Goal: Transaction & Acquisition: Obtain resource

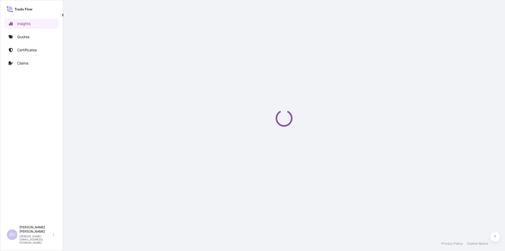
select select "2025"
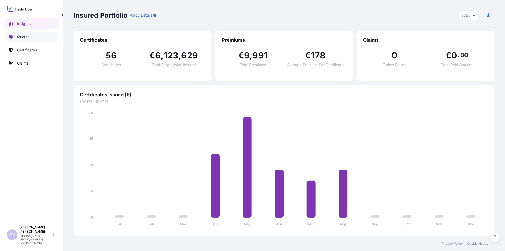
click at [25, 36] on p "Quotes" at bounding box center [23, 36] width 12 height 5
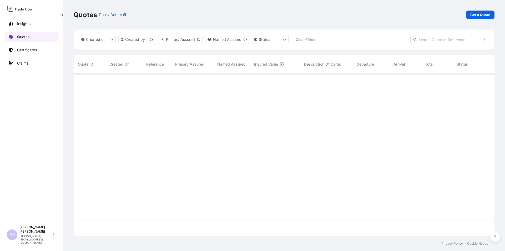
scroll to position [161, 417]
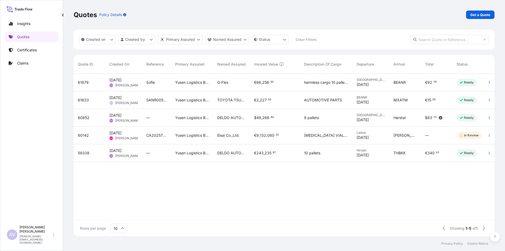
click at [124, 104] on span "[PERSON_NAME]" at bounding box center [128, 103] width 26 height 4
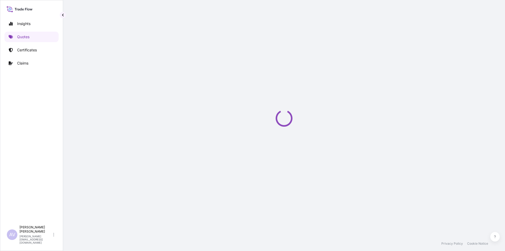
select select "Sea"
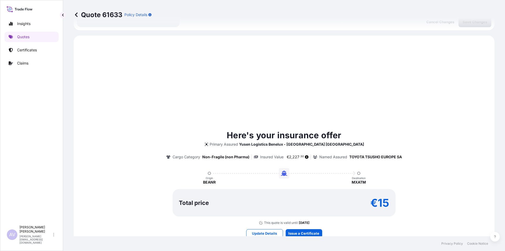
scroll to position [180, 0]
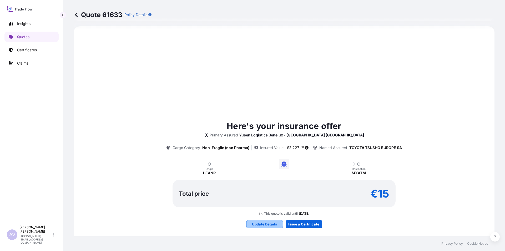
click at [270, 221] on p "Update Details" at bounding box center [264, 223] width 25 height 5
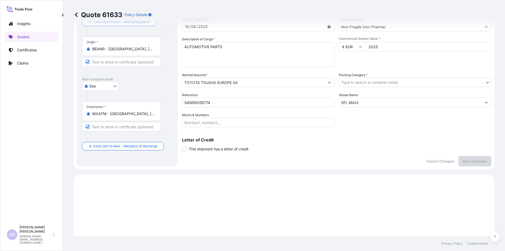
scroll to position [8, 0]
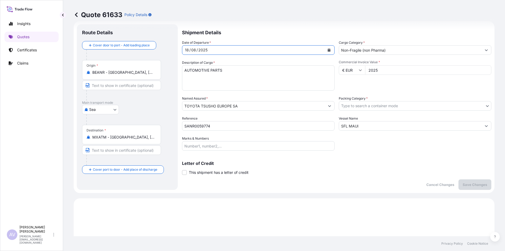
click at [166, 51] on form "Route Details Cover door to port - Add loading place Place of loading Road / [G…" at bounding box center [284, 107] width 421 height 172
drag, startPoint x: 189, startPoint y: 51, endPoint x: 182, endPoint y: 50, distance: 6.6
click at [182, 50] on div "[DATE]" at bounding box center [258, 49] width 152 height 9
click at [329, 50] on button "Calendar" at bounding box center [329, 50] width 8 height 8
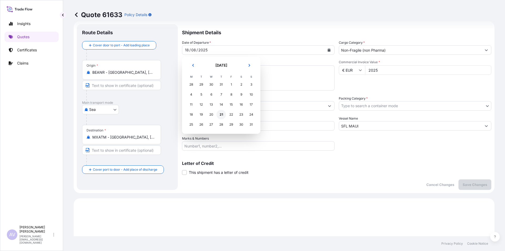
click at [220, 116] on div "21" at bounding box center [220, 114] width 9 height 9
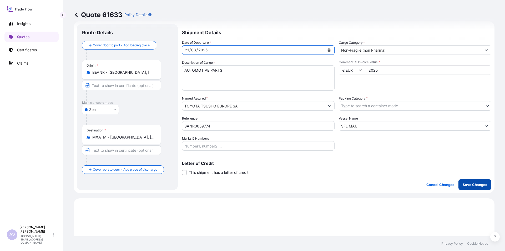
click at [462, 185] on p "Save Changes" at bounding box center [474, 184] width 24 height 5
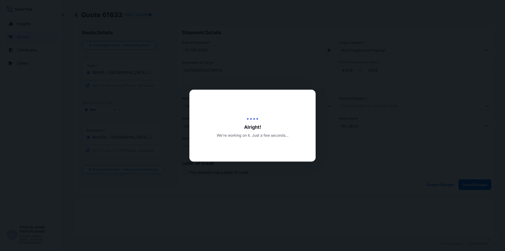
type input "[DATE]"
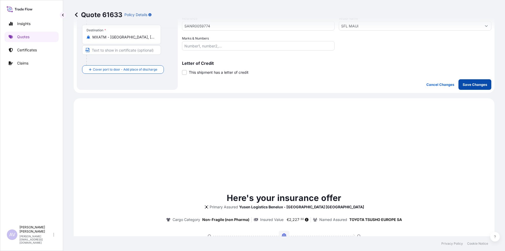
scroll to position [180, 0]
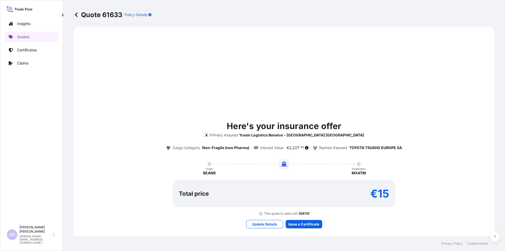
select select "Sea"
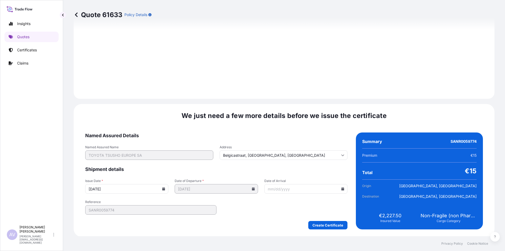
scroll to position [541, 0]
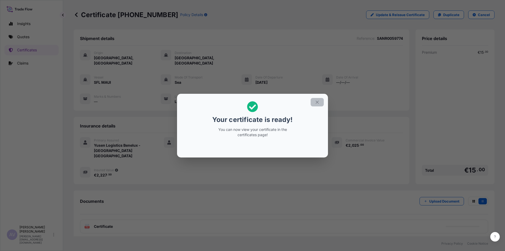
click at [316, 103] on icon "button" at bounding box center [317, 102] width 5 height 5
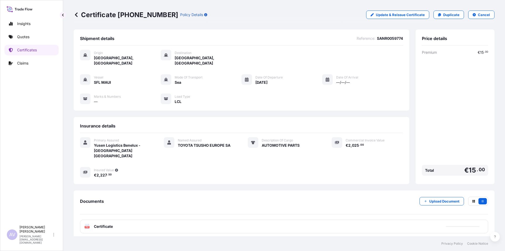
click at [87, 226] on text "PDF" at bounding box center [86, 227] width 3 height 2
click at [318, 17] on div "Certificate [PHONE_NUMBER] Policy Details Update & Reissue Certificate Duplicat…" at bounding box center [284, 15] width 421 height 8
click at [26, 233] on p "[PERSON_NAME]" at bounding box center [35, 229] width 33 height 8
